Goal: Task Accomplishment & Management: Complete application form

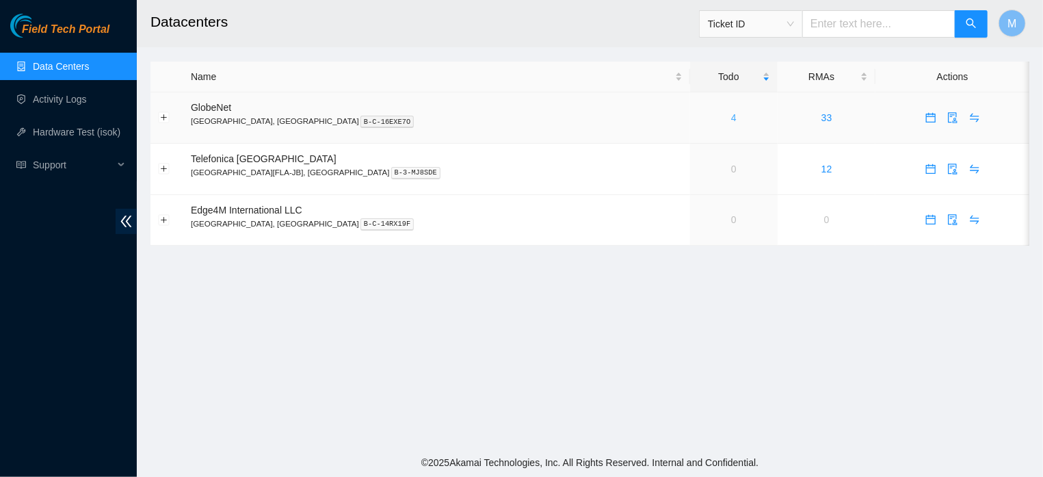
click at [731, 117] on link "4" at bounding box center [733, 117] width 5 height 11
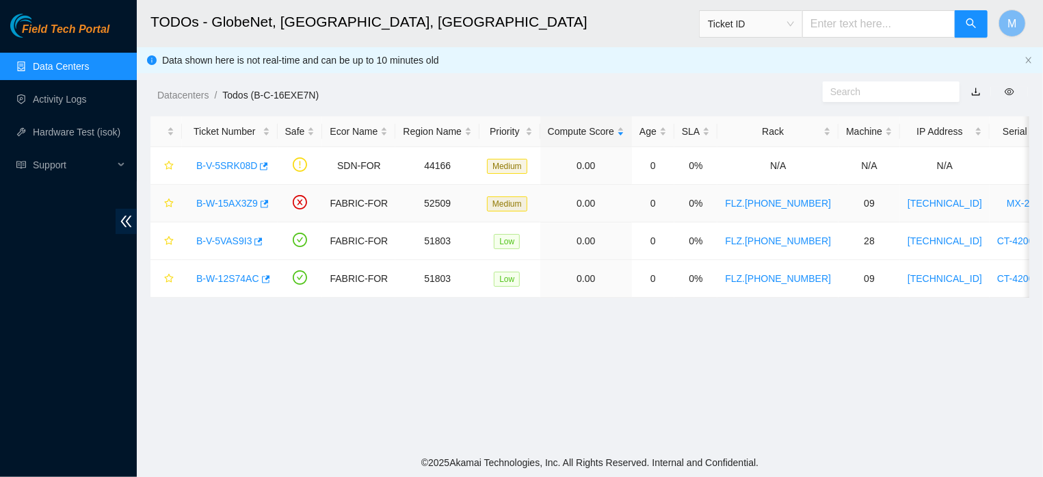
click at [238, 207] on link "B-W-15AX3Z9" at bounding box center [227, 203] width 62 height 11
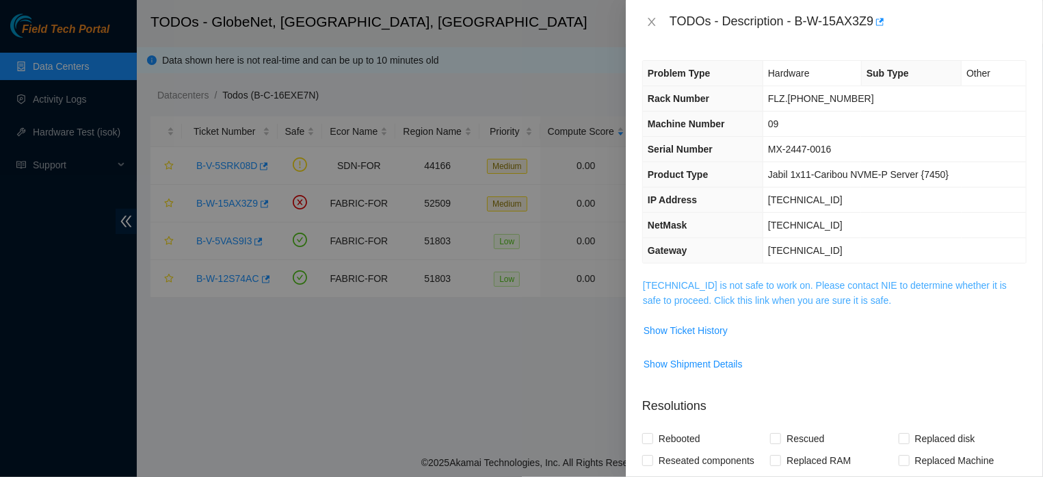
click at [736, 296] on link "[TECHNICAL_ID] is not safe to work on. Please contact NIE to determine whether …" at bounding box center [825, 293] width 364 height 26
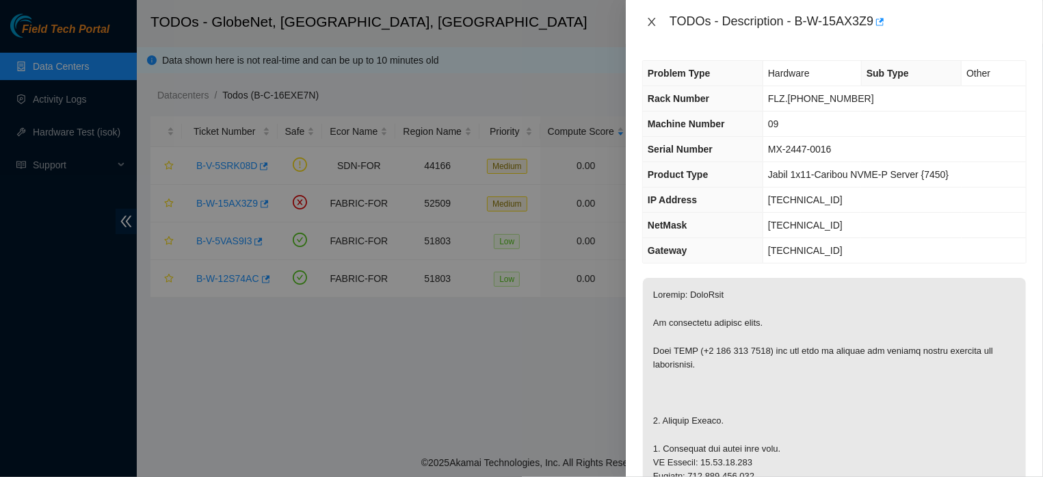
click at [650, 20] on icon "close" at bounding box center [651, 21] width 11 height 11
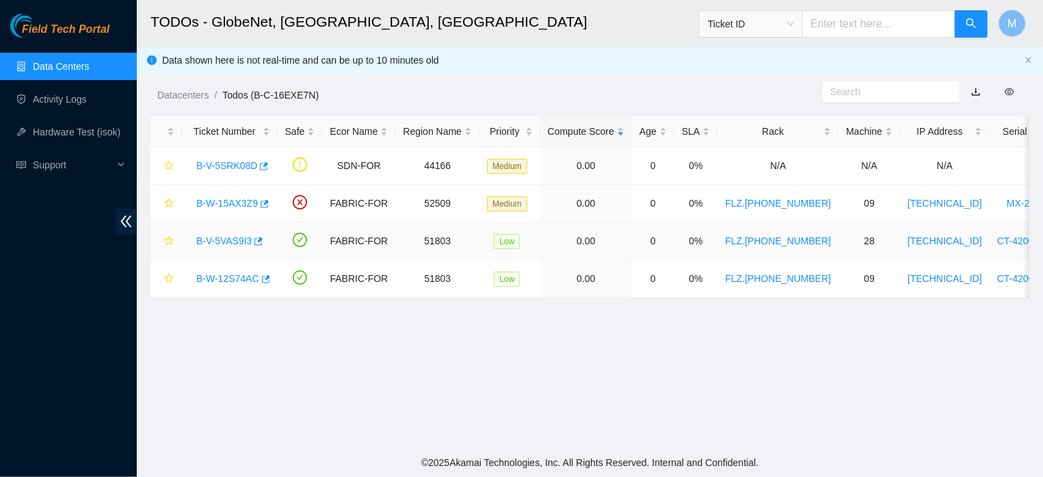
click at [220, 239] on link "B-V-5VAS9I3" at bounding box center [223, 240] width 55 height 11
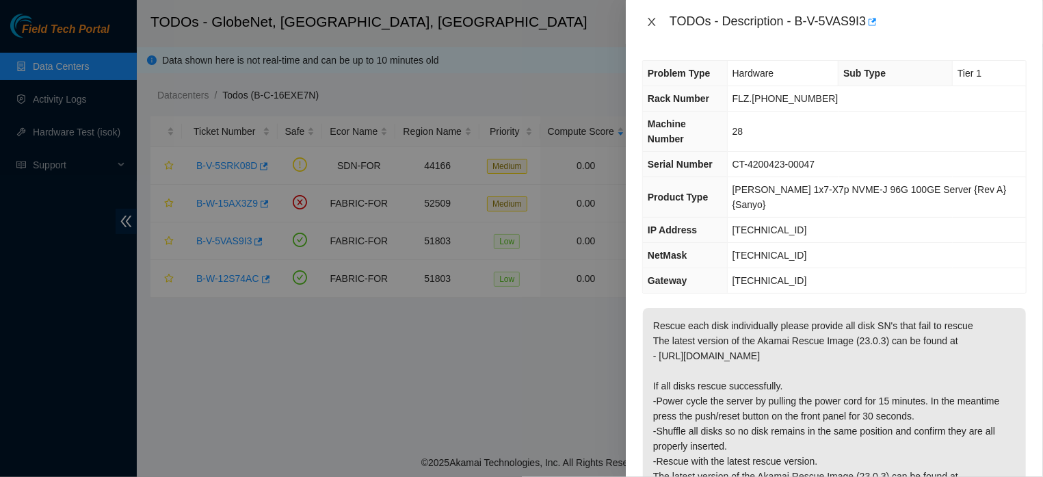
click at [649, 21] on icon "close" at bounding box center [651, 21] width 11 height 11
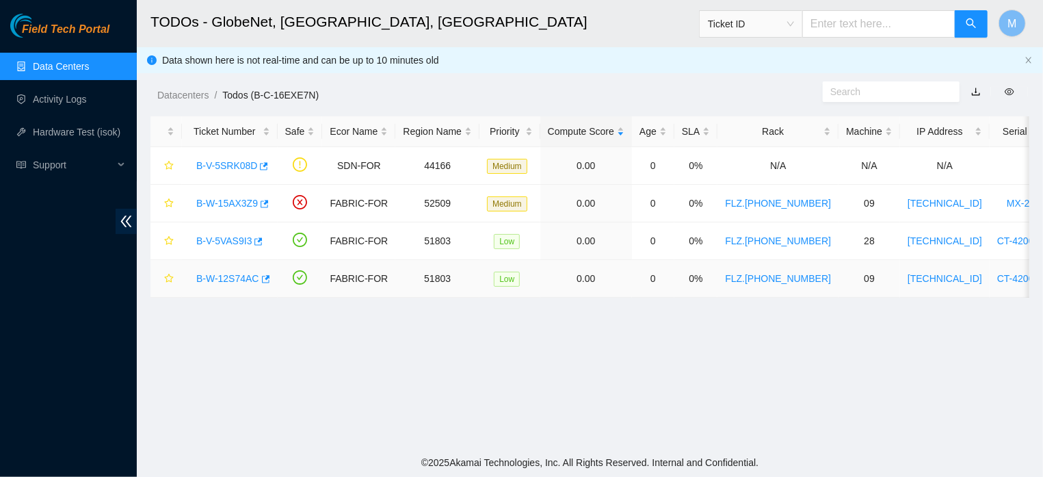
click at [207, 280] on link "B-W-12S74AC" at bounding box center [227, 278] width 63 height 11
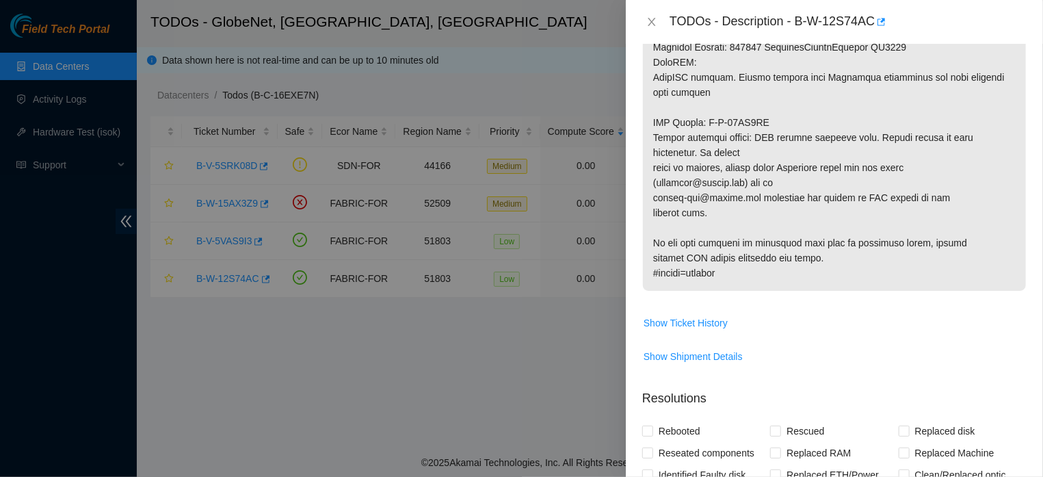
scroll to position [773, 0]
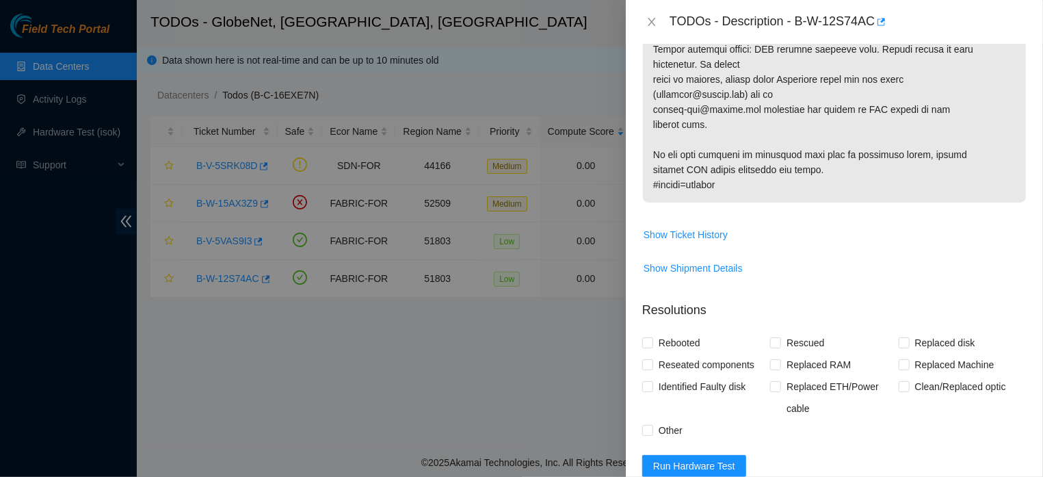
drag, startPoint x: 655, startPoint y: 297, endPoint x: 776, endPoint y: 172, distance: 173.7
copy p "Network: FreeFlow This machine is currently suspended: target target_type ticke…"
click at [1015, 228] on div "Problem Type Hardware Sub Type Tier 1 Rack Number FLZ.02.02.19.07.08 Machine Nu…" at bounding box center [834, 260] width 417 height 433
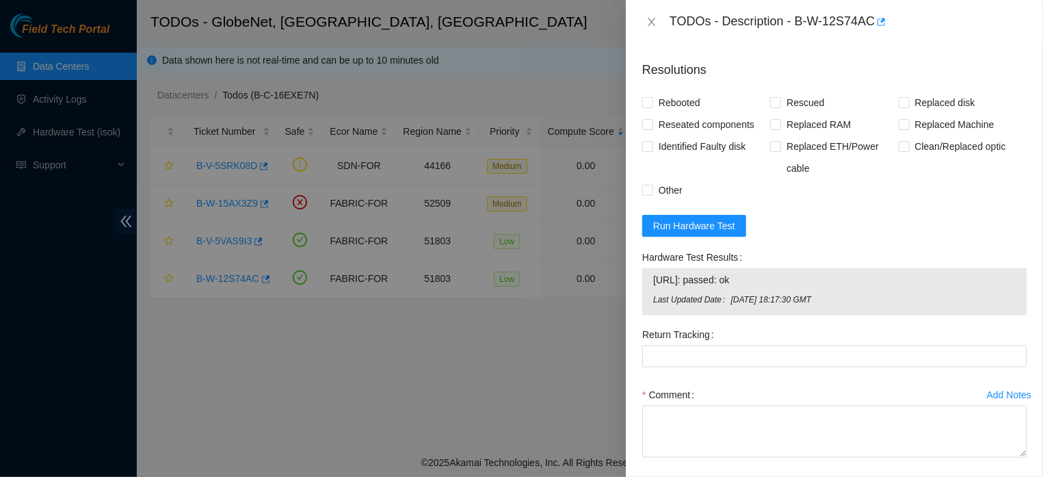
scroll to position [1019, 0]
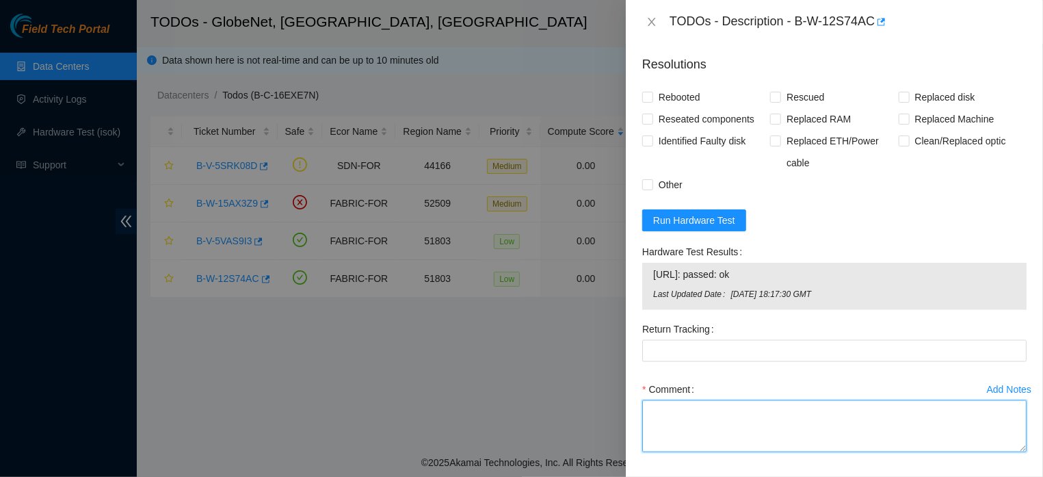
click at [742, 417] on textarea "Comment" at bounding box center [834, 426] width 384 height 52
paste textarea "MACHINE REPLACEMENT, RESCUE (23.0.3), SETTINGS, REBOOT AND ISOK"
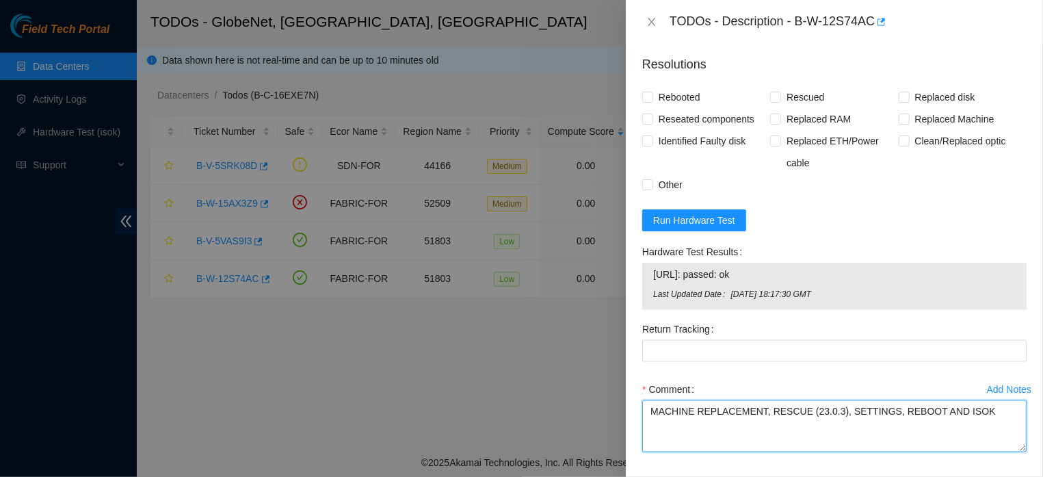
type textarea "MACHINE REPLACEMENT, RESCUE (23.0.3), SETTINGS, REBOOT AND ISOK"
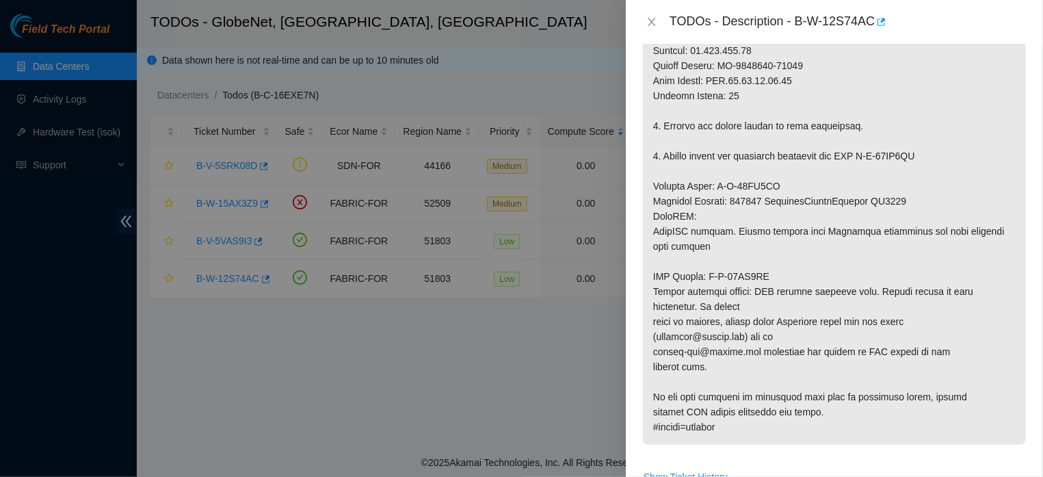
scroll to position [493, 0]
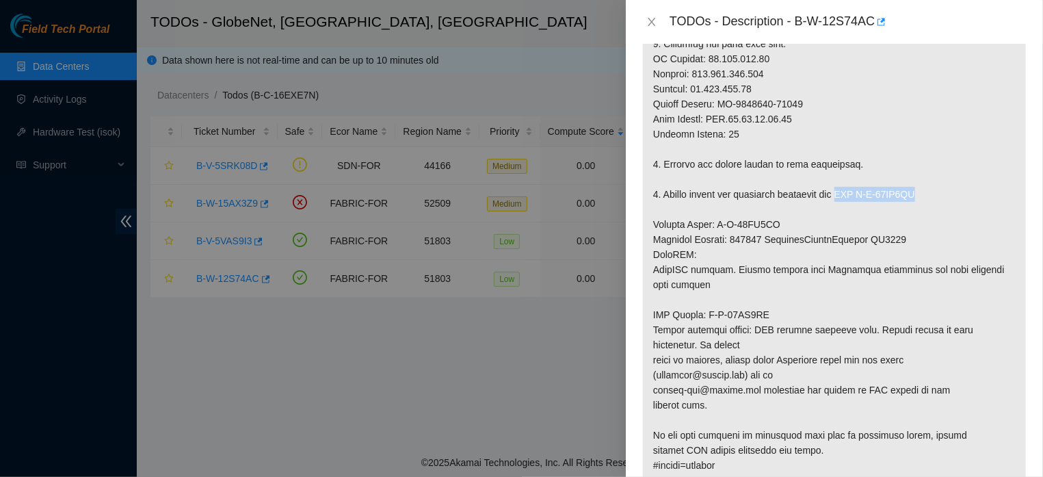
drag, startPoint x: 944, startPoint y: 183, endPoint x: 852, endPoint y: 182, distance: 91.7
click at [852, 182] on p at bounding box center [834, 149] width 383 height 668
copy p "RMA B-W-15AW9LZ"
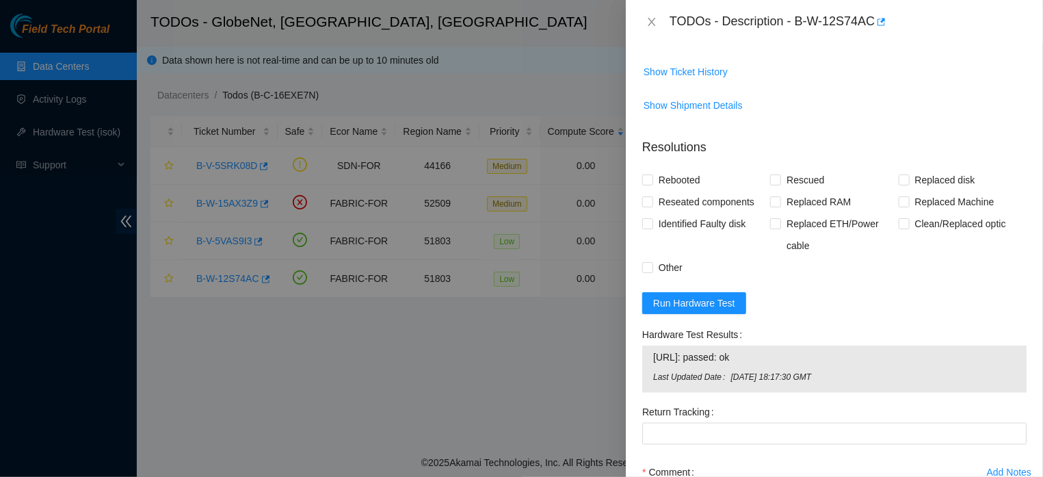
scroll to position [1073, 0]
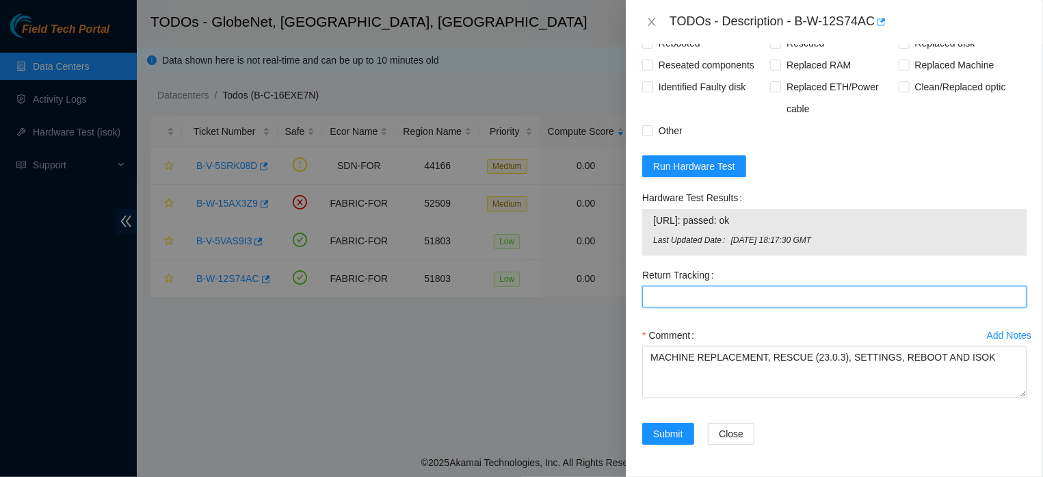
click at [788, 287] on Tracking "Return Tracking" at bounding box center [834, 297] width 384 height 22
paste Tracking "RMA B-W-15AW9LZ"
type Tracking "RMA B-W-15AW9LZ"
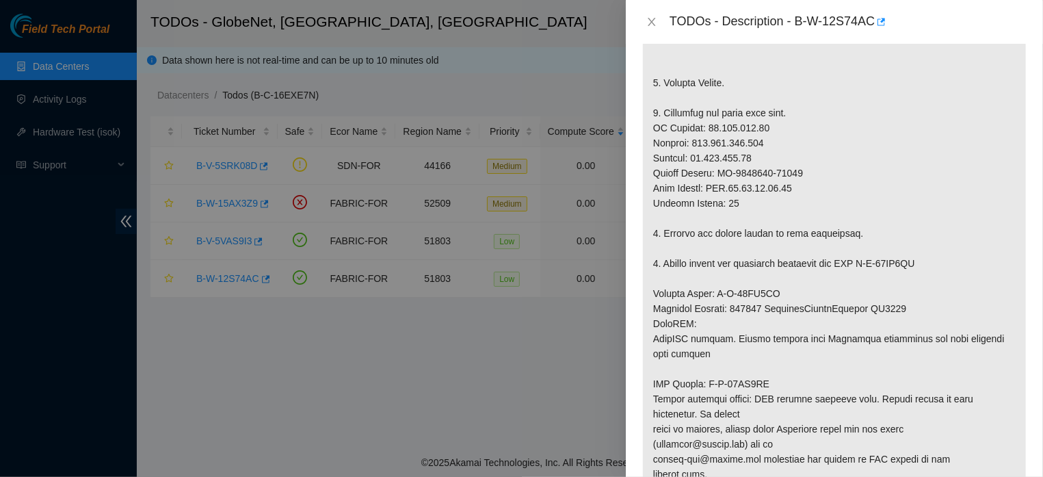
scroll to position [390, 0]
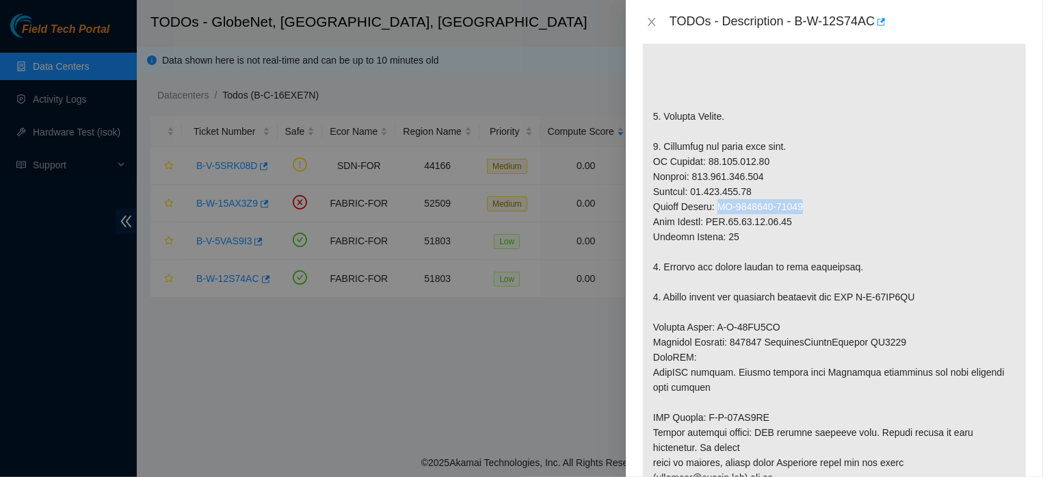
drag, startPoint x: 810, startPoint y: 194, endPoint x: 723, endPoint y: 194, distance: 86.9
click at [723, 194] on p at bounding box center [834, 252] width 383 height 668
copy p "CT-4200423-00040"
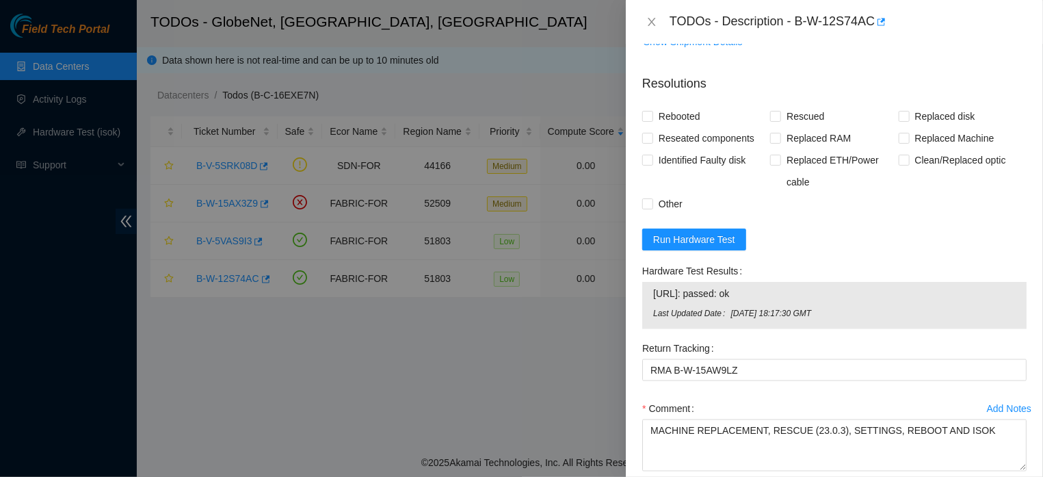
scroll to position [1073, 0]
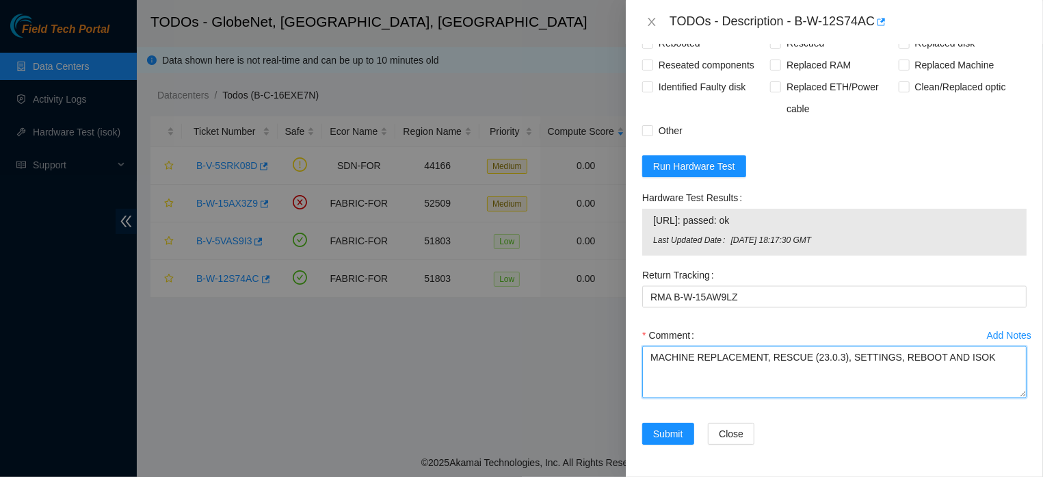
click at [989, 346] on textarea "MACHINE REPLACEMENT, RESCUE (23.0.3), SETTINGS, REBOOT AND ISOK" at bounding box center [834, 372] width 384 height 52
paste textarea "CT-4200423-00040"
type textarea "MACHINE REPLACEMENT, RESCUE (23.0.3), SETTINGS, REBOOT AND ISOK NEW SN: CT-4200…"
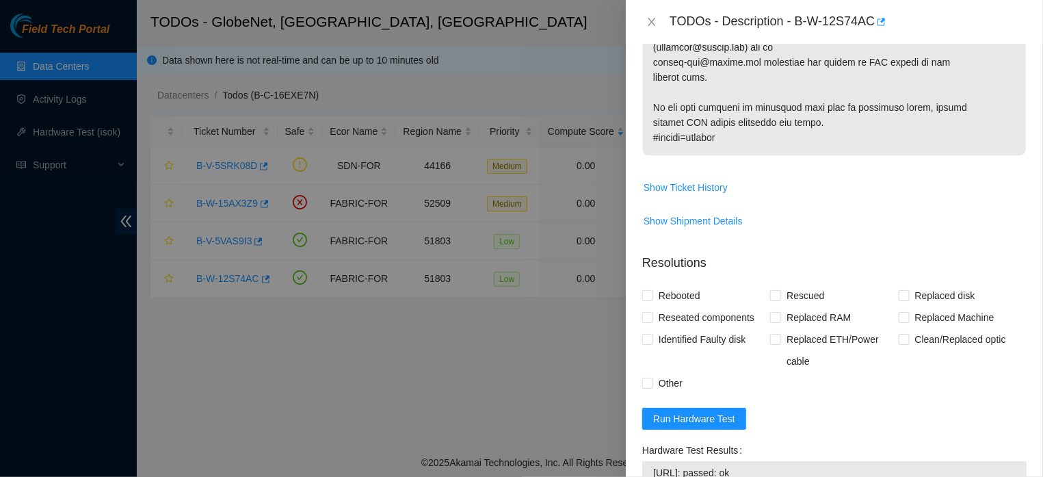
scroll to position [812, 0]
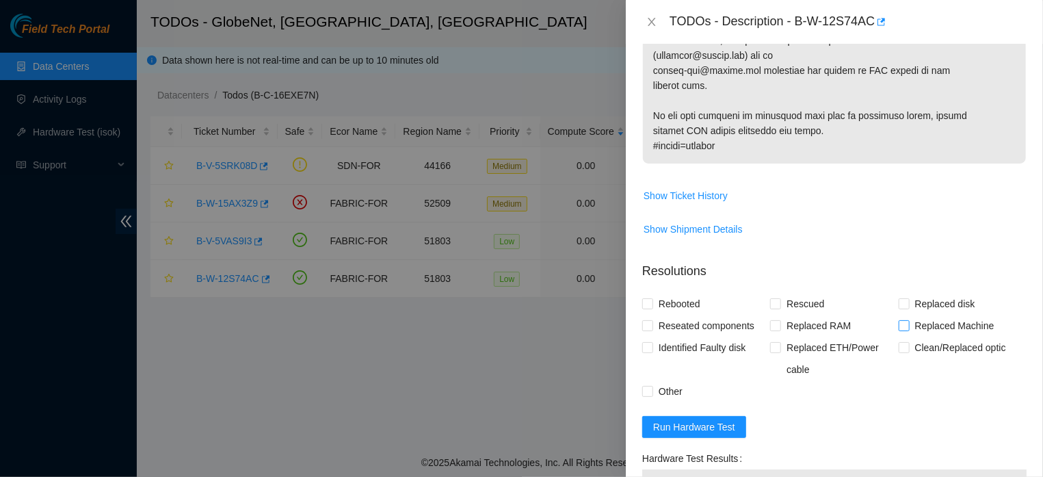
click at [899, 320] on input "Replaced Machine" at bounding box center [904, 325] width 10 height 10
checkbox input "true"
click at [773, 298] on input "Rescued" at bounding box center [775, 303] width 10 height 10
checkbox input "true"
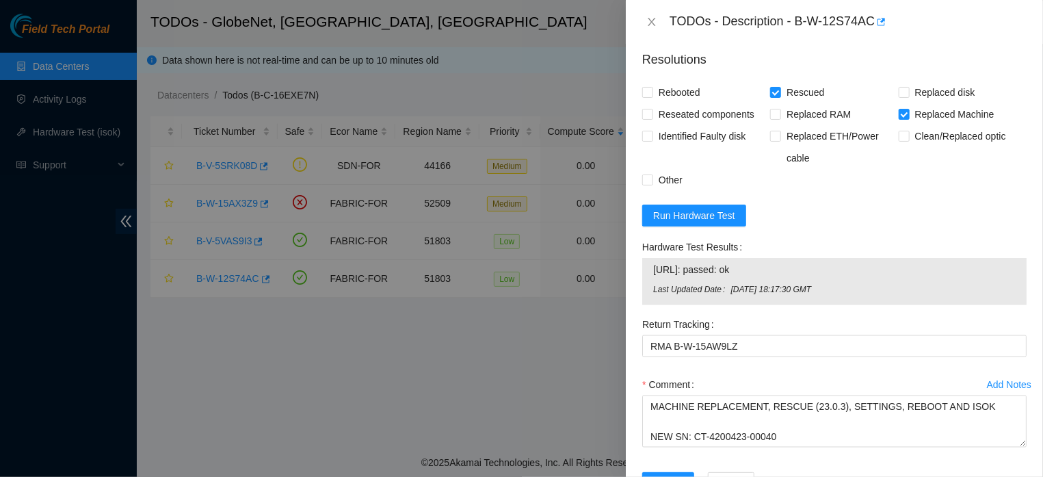
scroll to position [1073, 0]
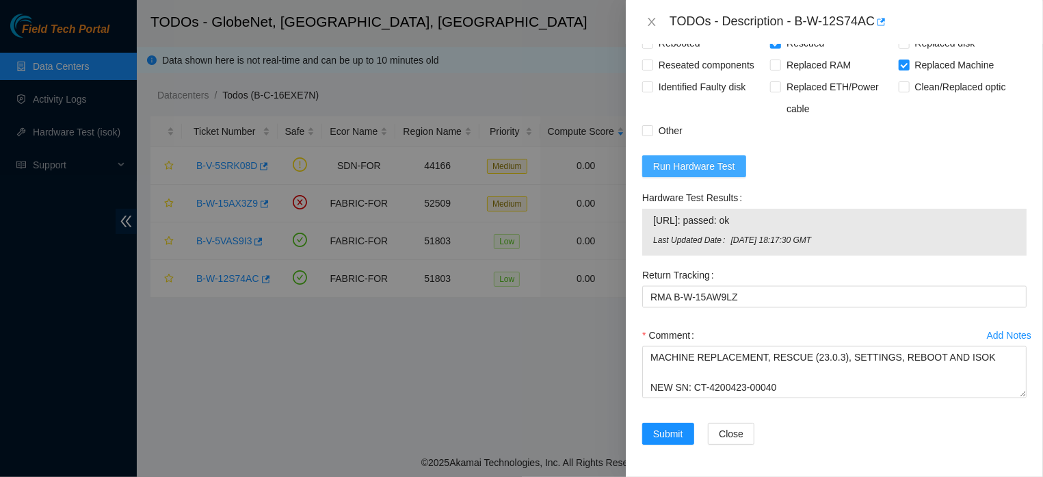
click at [705, 159] on span "Run Hardware Test" at bounding box center [694, 166] width 82 height 15
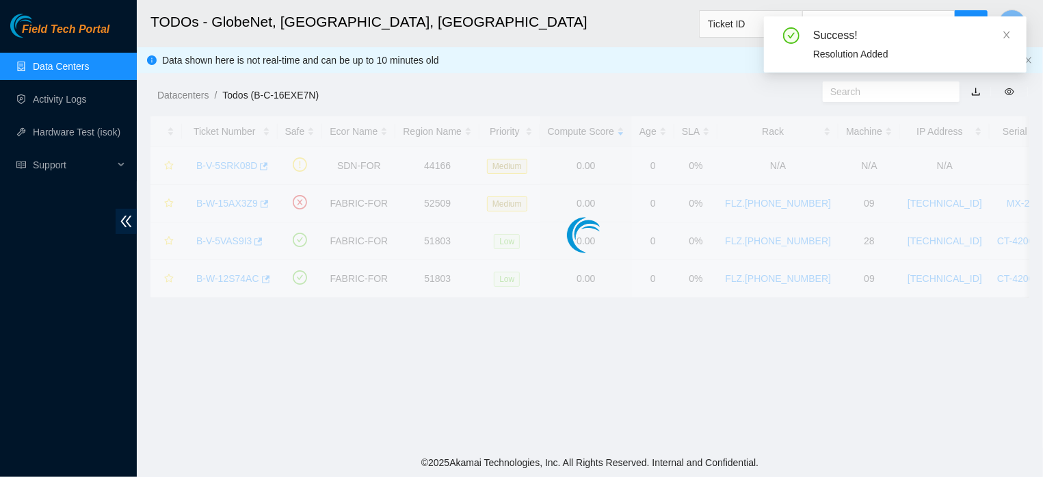
scroll to position [340, 0]
